Goal: Transaction & Acquisition: Purchase product/service

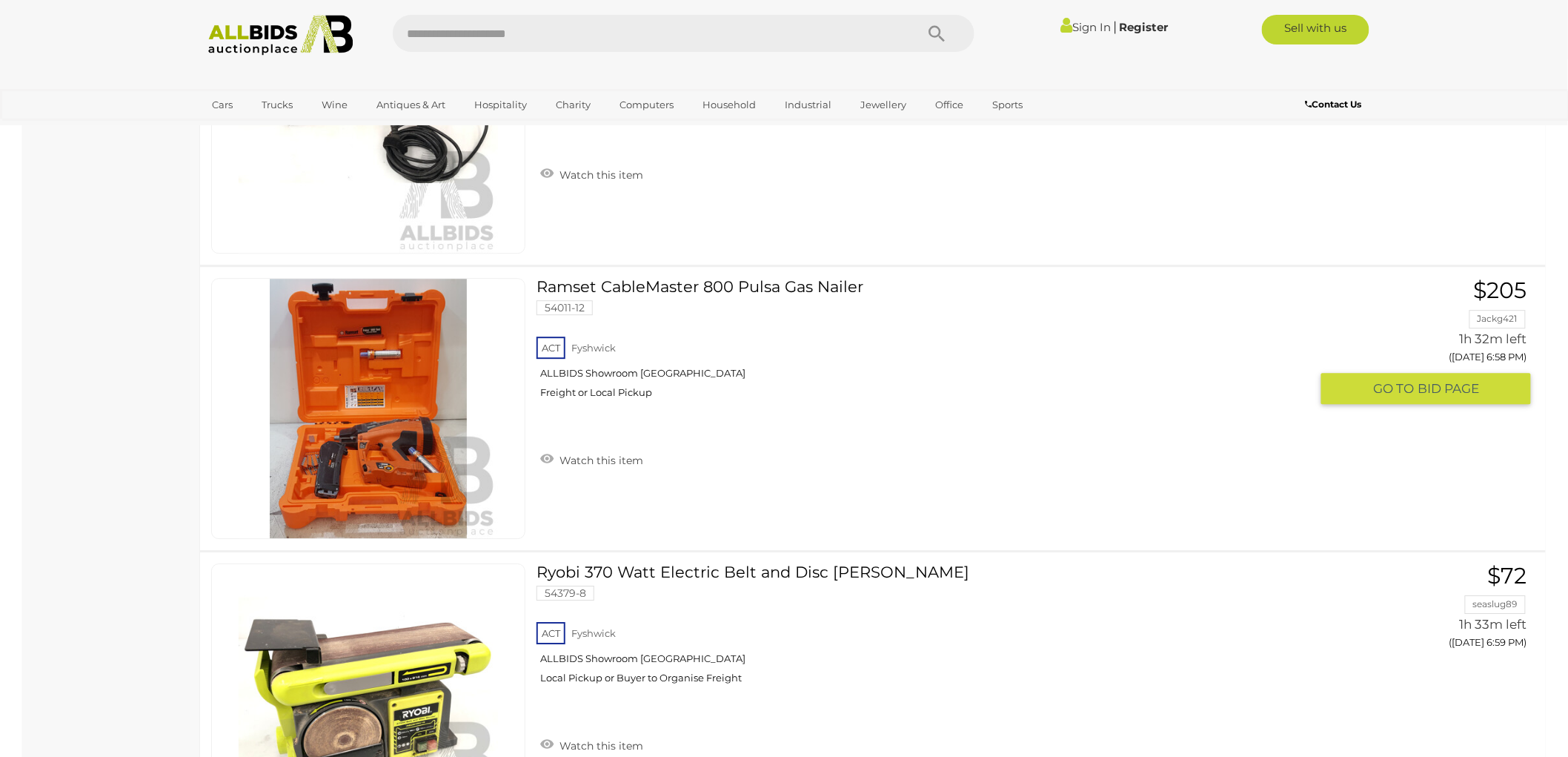
scroll to position [1373, 0]
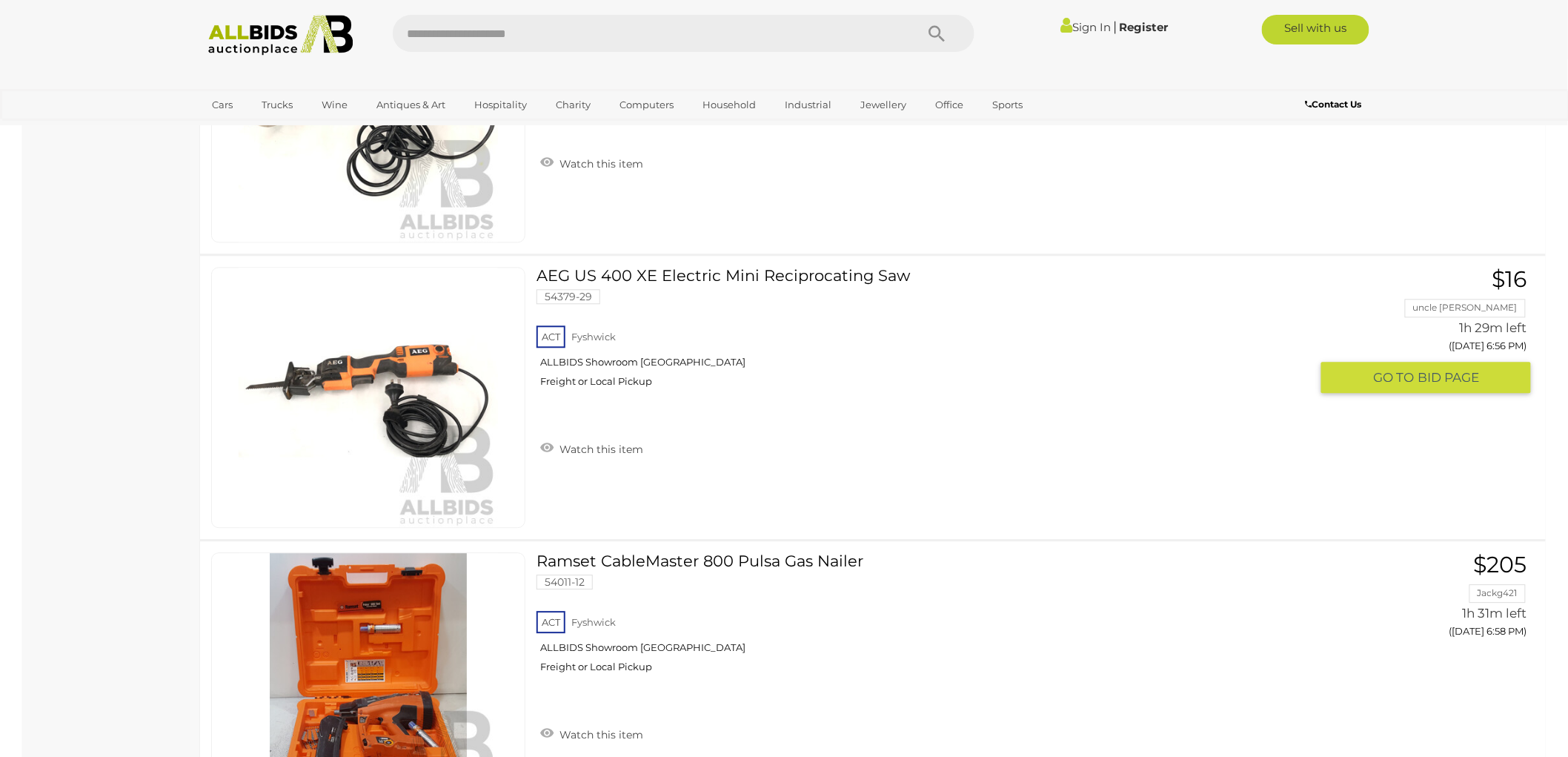
click at [1441, 369] on span "BID PAGE" at bounding box center [1448, 378] width 61 height 17
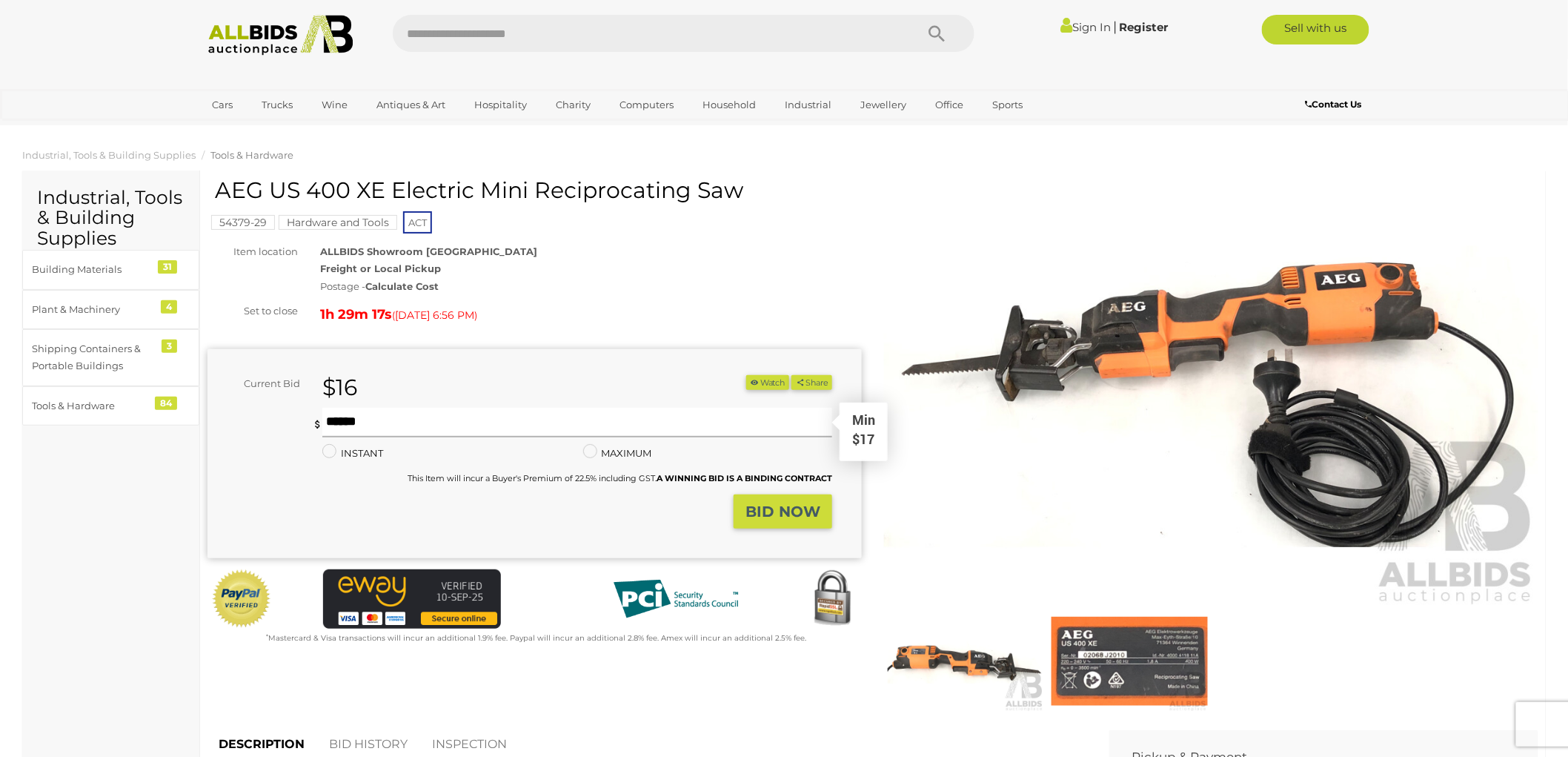
click at [373, 417] on input "text" at bounding box center [577, 422] width 510 height 29
type input "**"
click at [791, 510] on strong "BID NOW" at bounding box center [783, 510] width 75 height 17
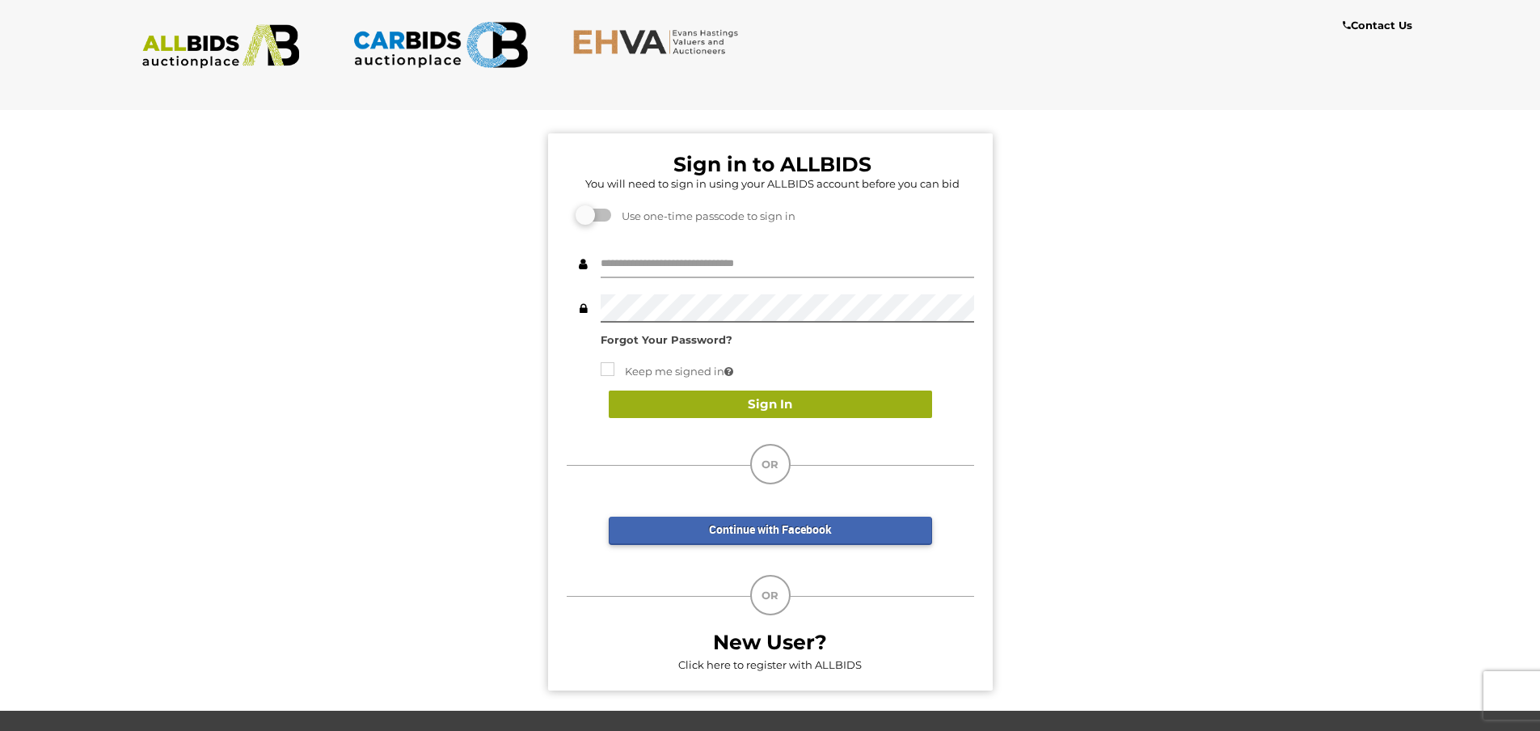
type input "**********"
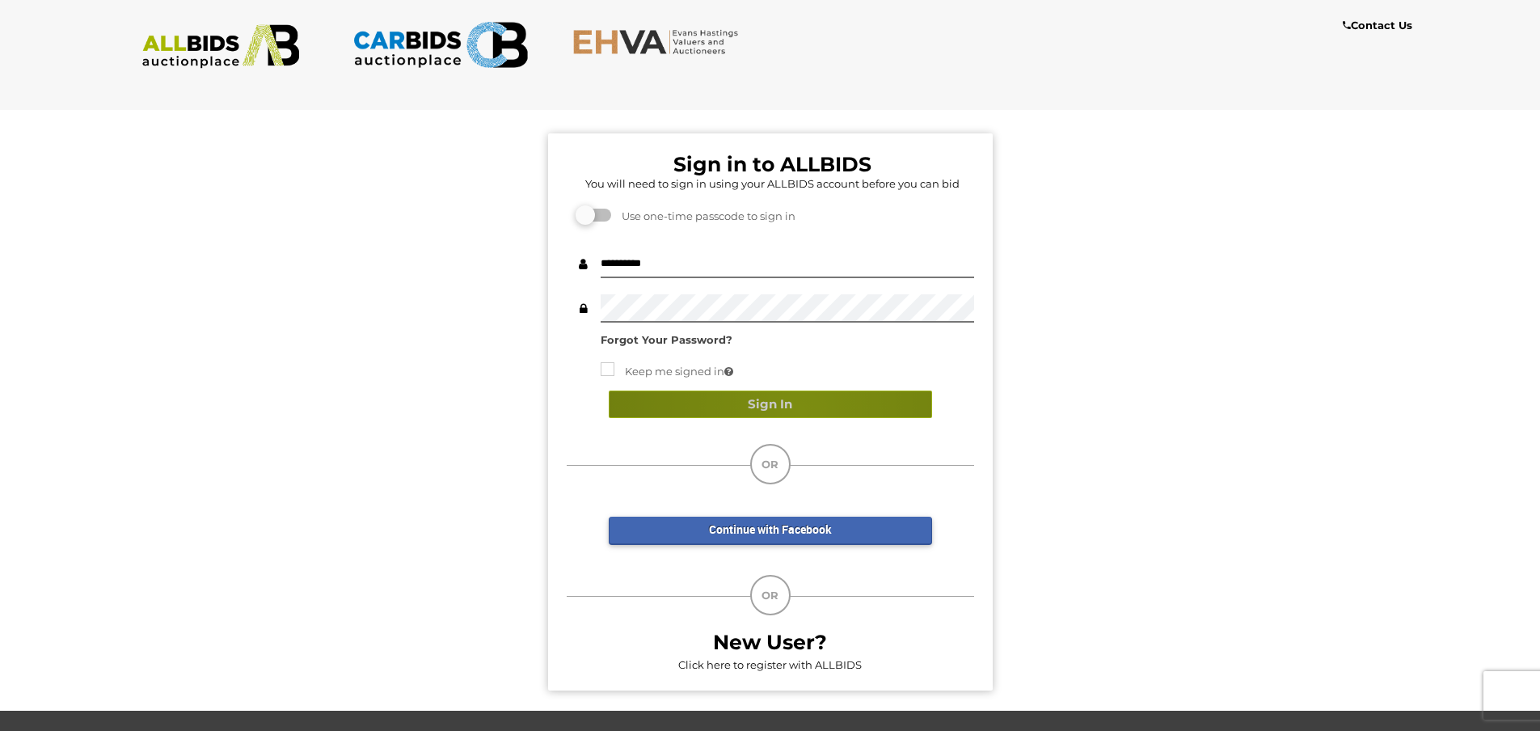
click at [801, 409] on button "Sign In" at bounding box center [770, 405] width 323 height 28
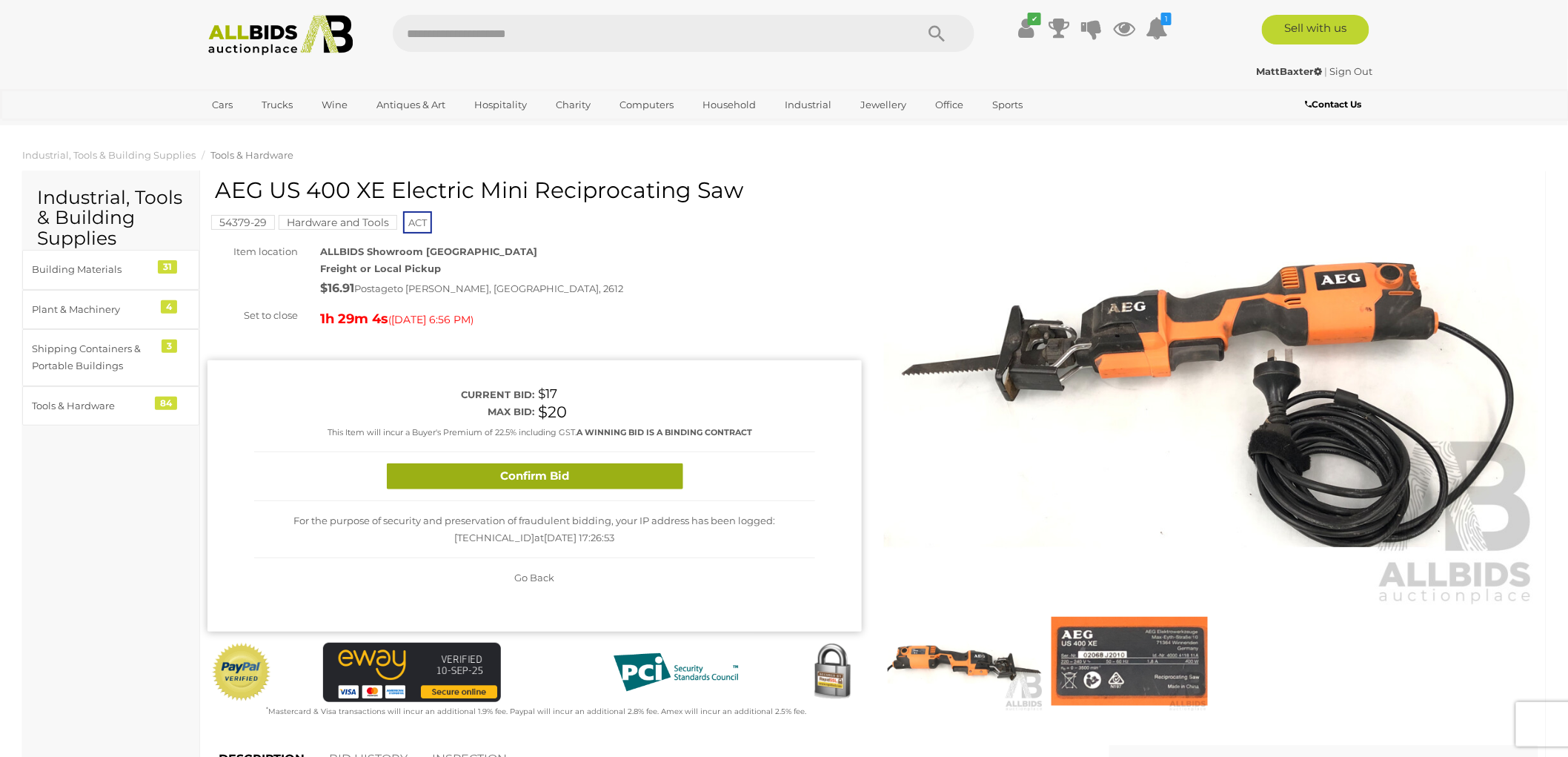
click at [536, 471] on button "Confirm Bid" at bounding box center [534, 476] width 296 height 26
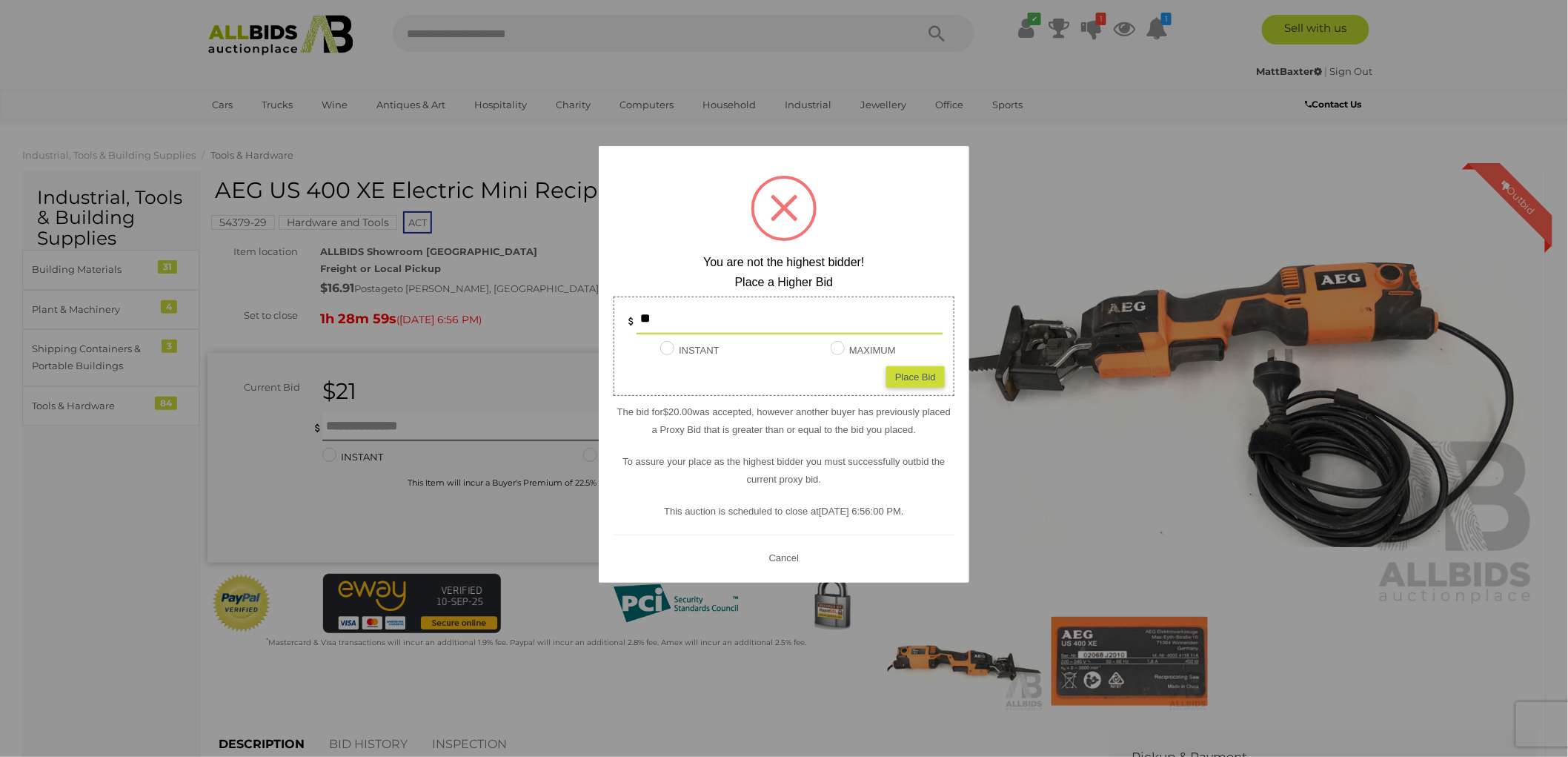
click at [908, 376] on div "Place Bid" at bounding box center [916, 376] width 59 height 21
type input "**"
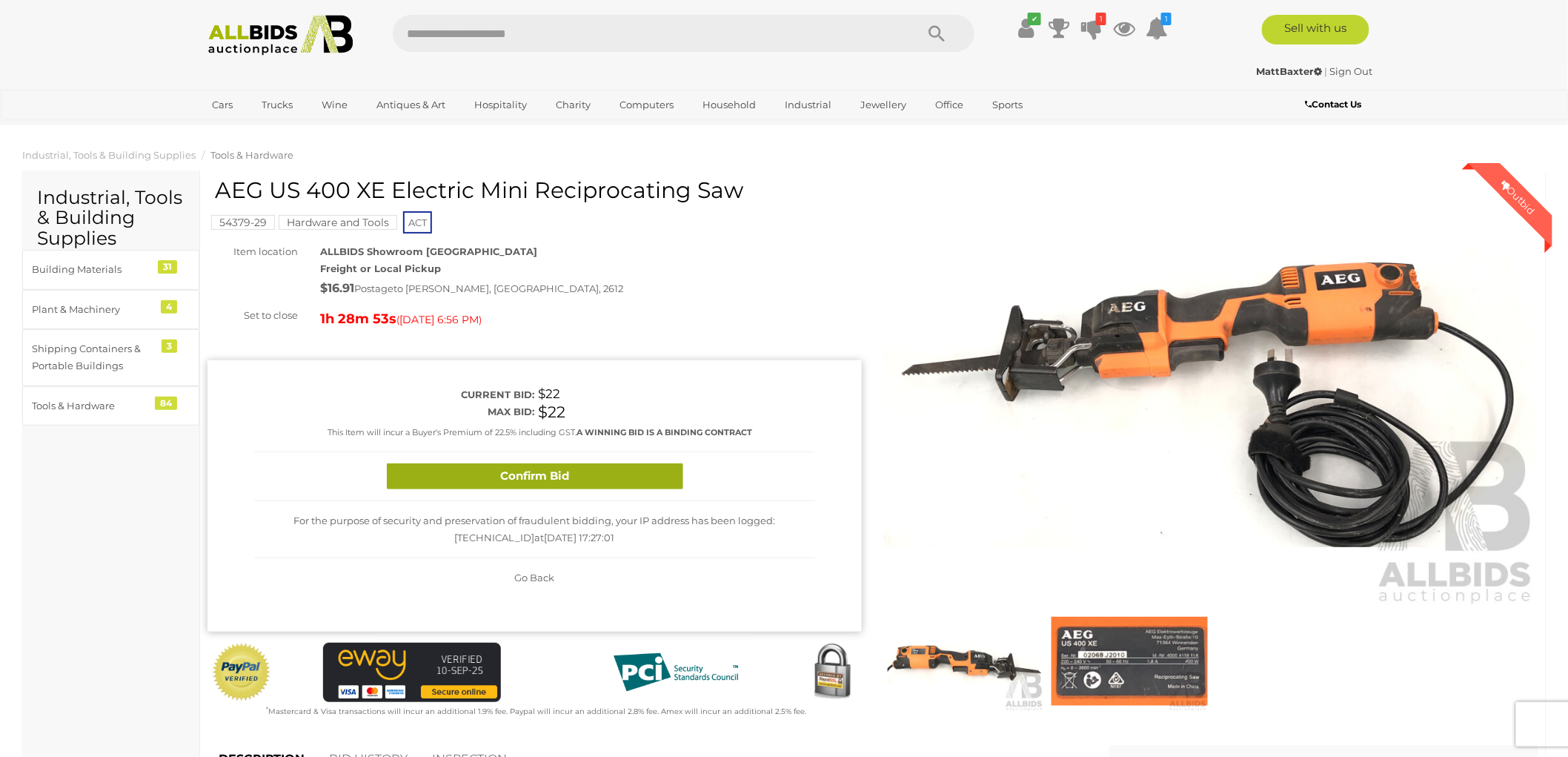
click at [559, 467] on button "Confirm Bid" at bounding box center [534, 476] width 296 height 26
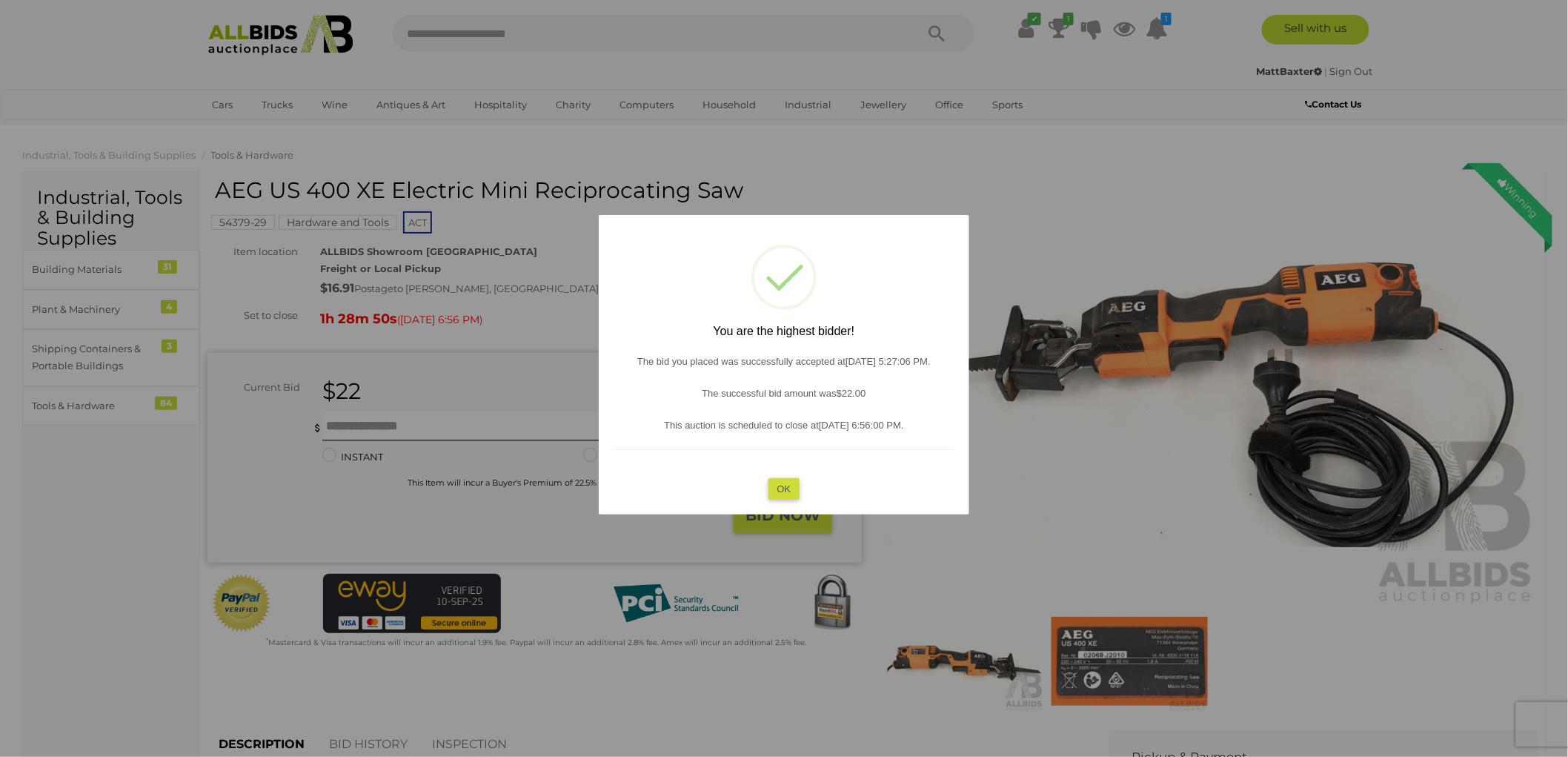
click at [790, 482] on button "OK" at bounding box center [784, 488] width 32 height 21
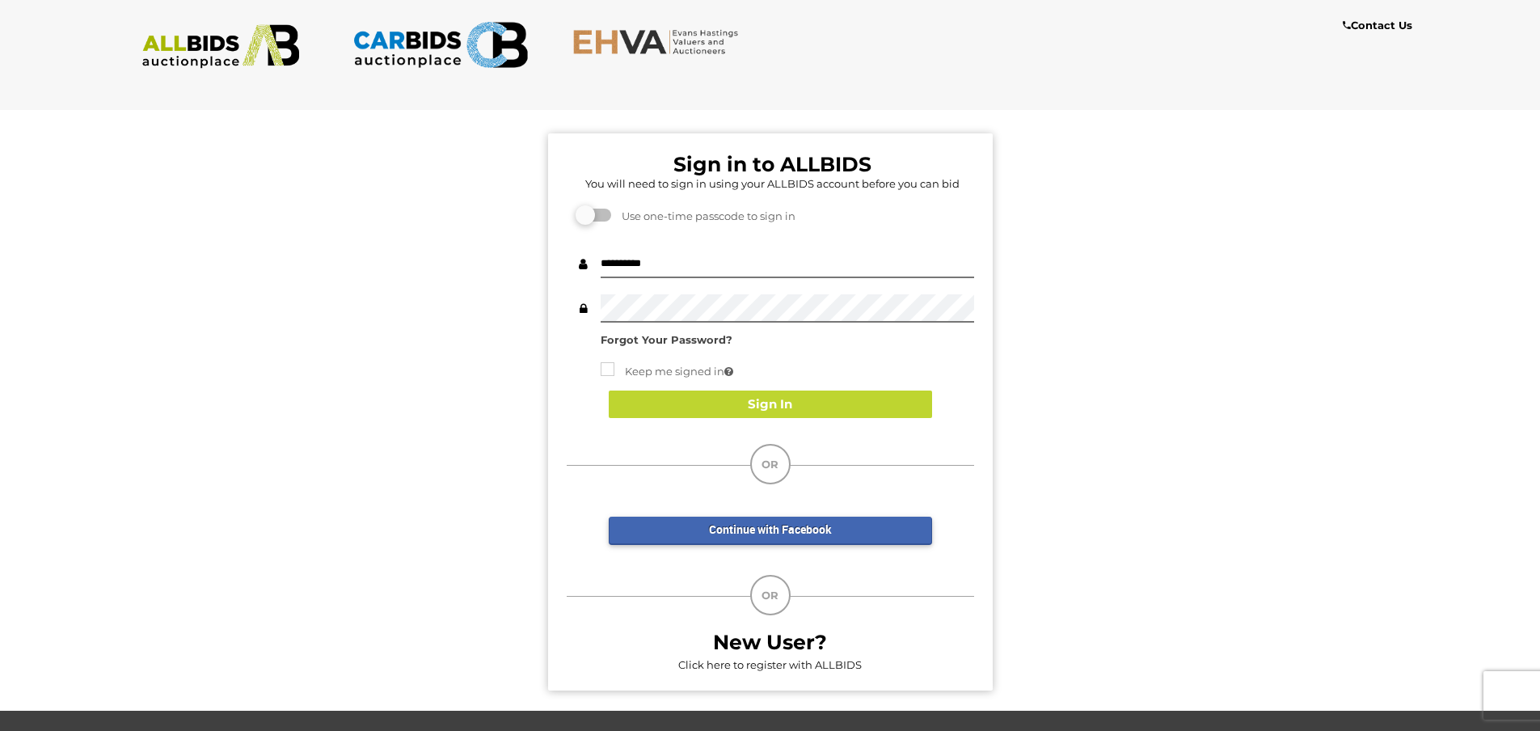
drag, startPoint x: 498, startPoint y: 515, endPoint x: 480, endPoint y: 485, distance: 35.2
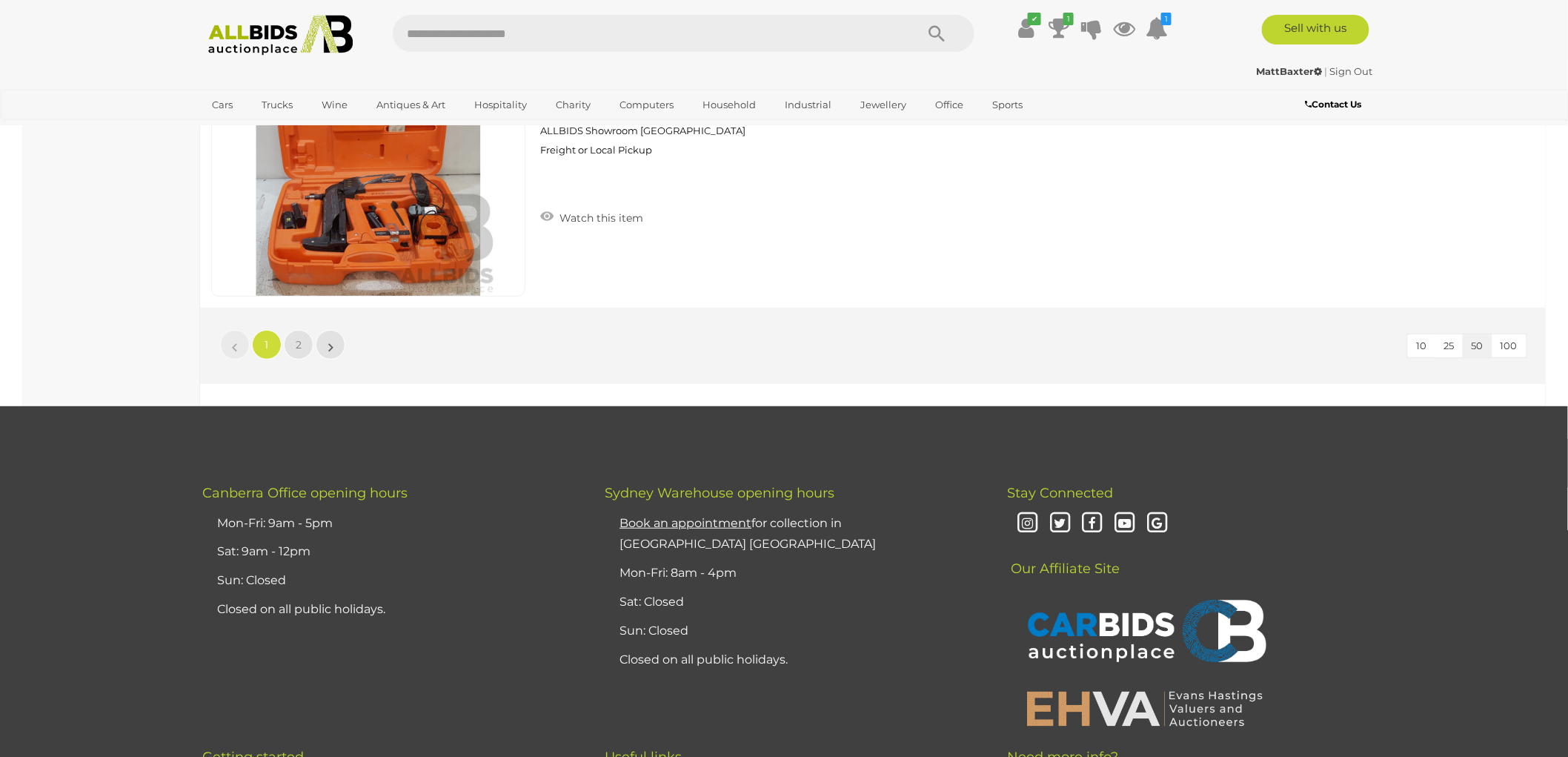
scroll to position [14173, 0]
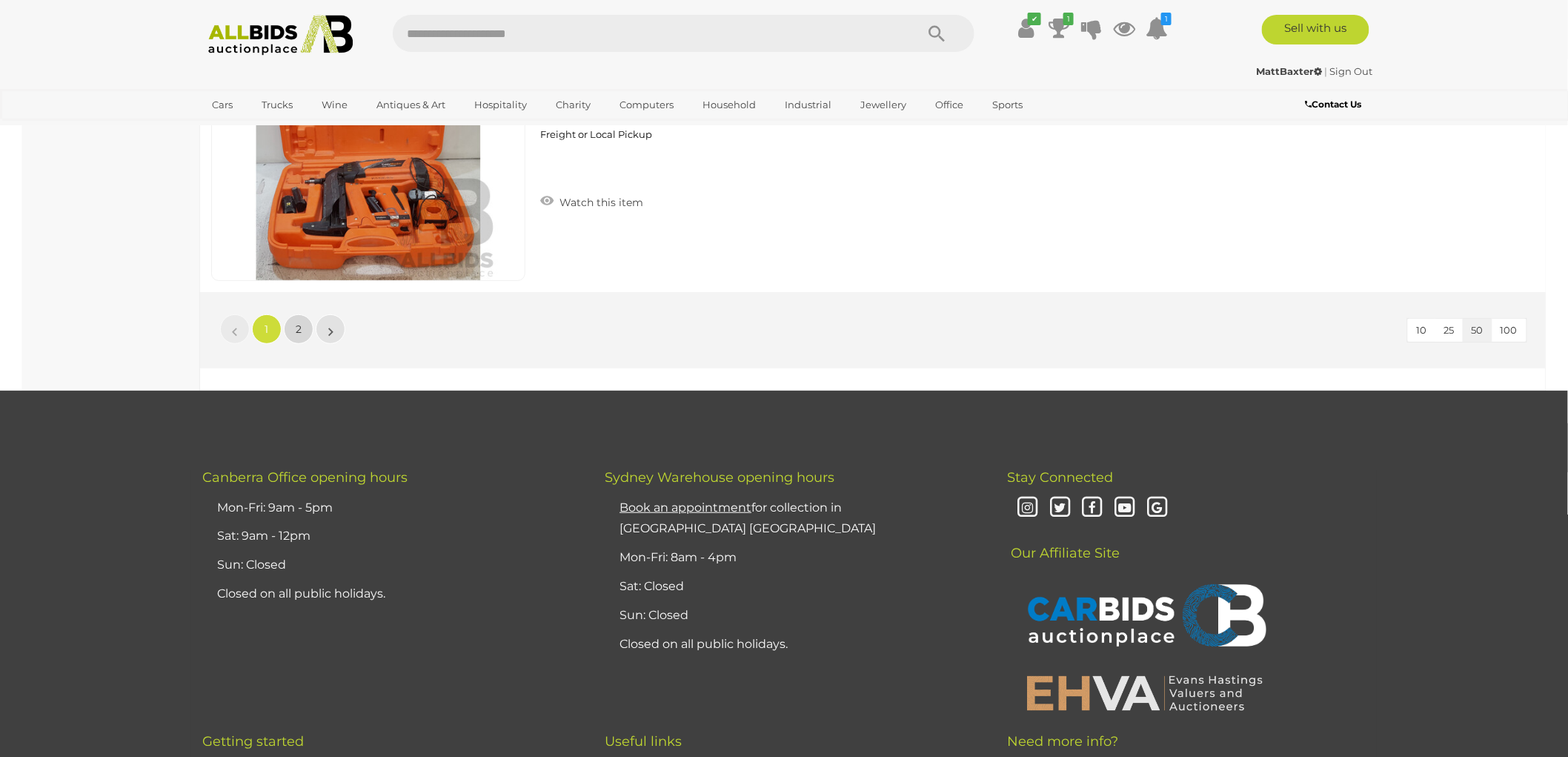
click at [301, 314] on link "2" at bounding box center [299, 329] width 29 height 29
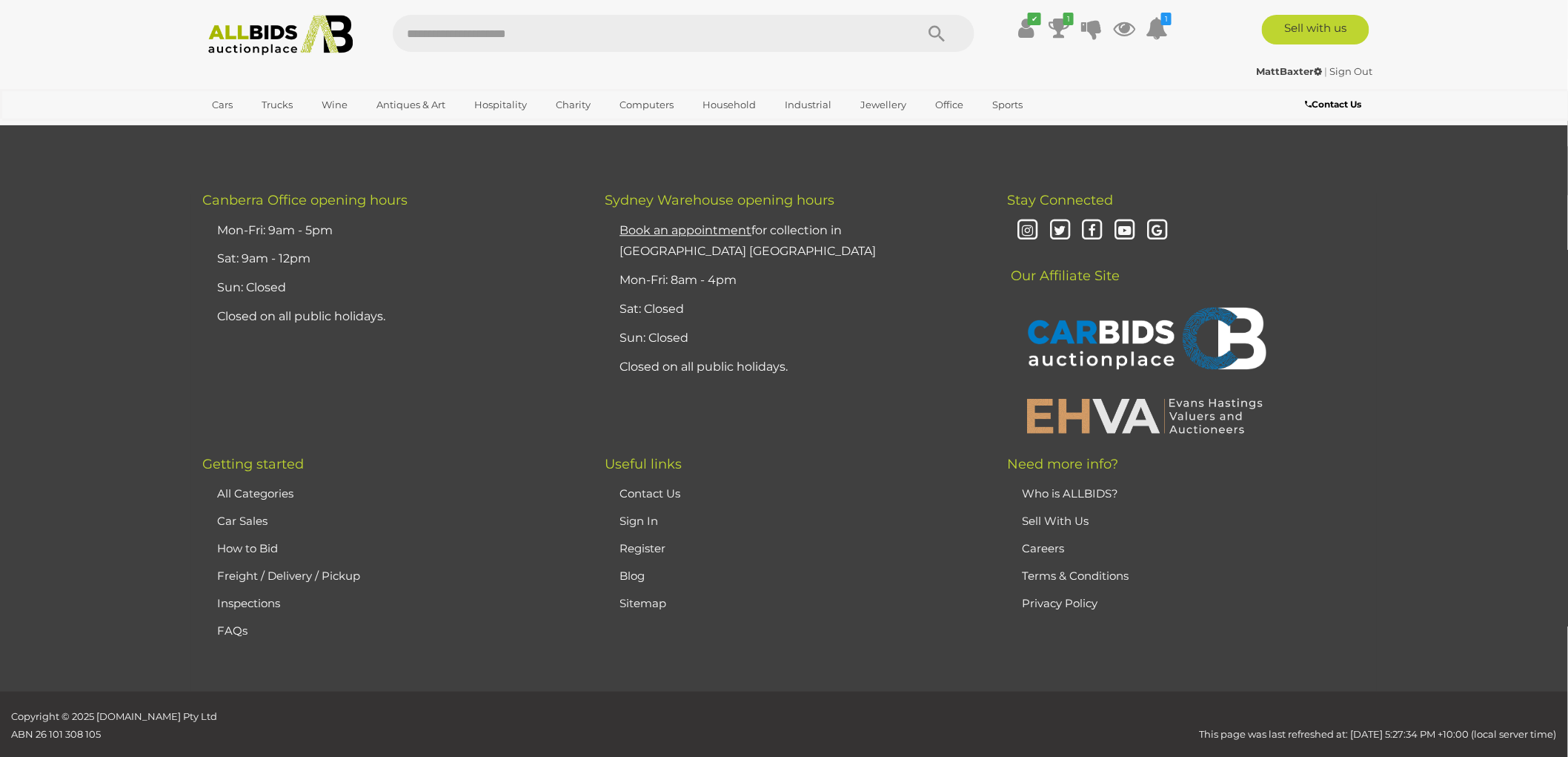
scroll to position [2796, 0]
